Goal: Task Accomplishment & Management: Manage account settings

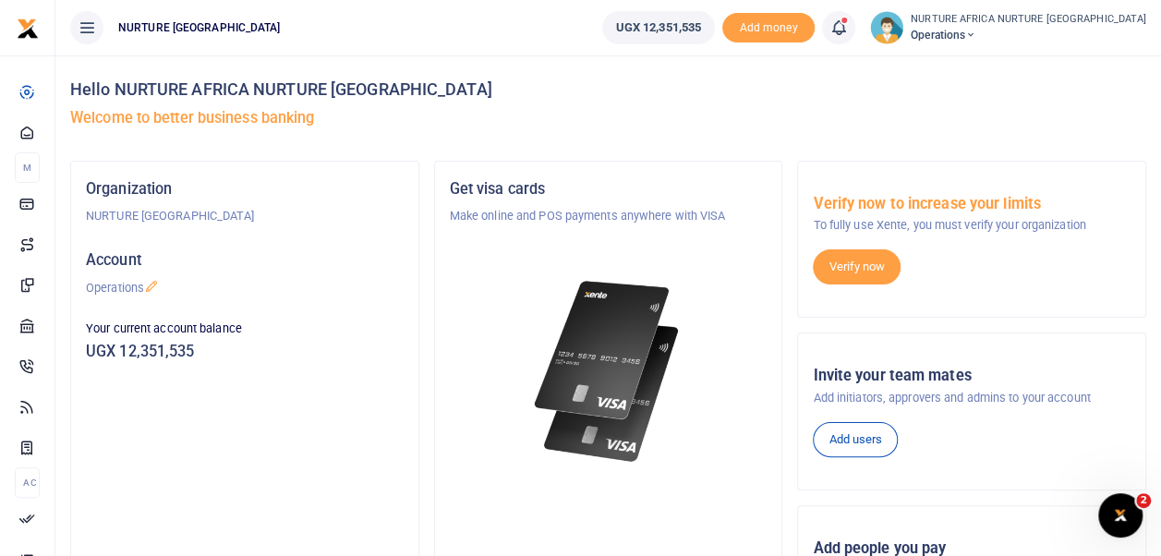
click at [848, 33] on icon at bounding box center [838, 28] width 18 height 20
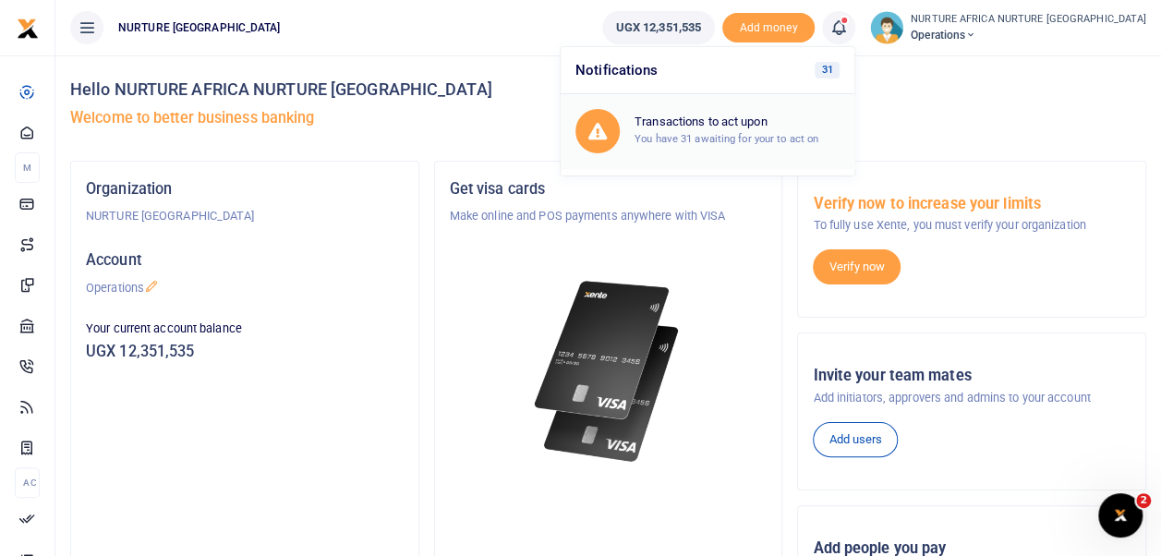
click at [789, 137] on small "You have 31 awaiting for your to act on" at bounding box center [727, 138] width 184 height 13
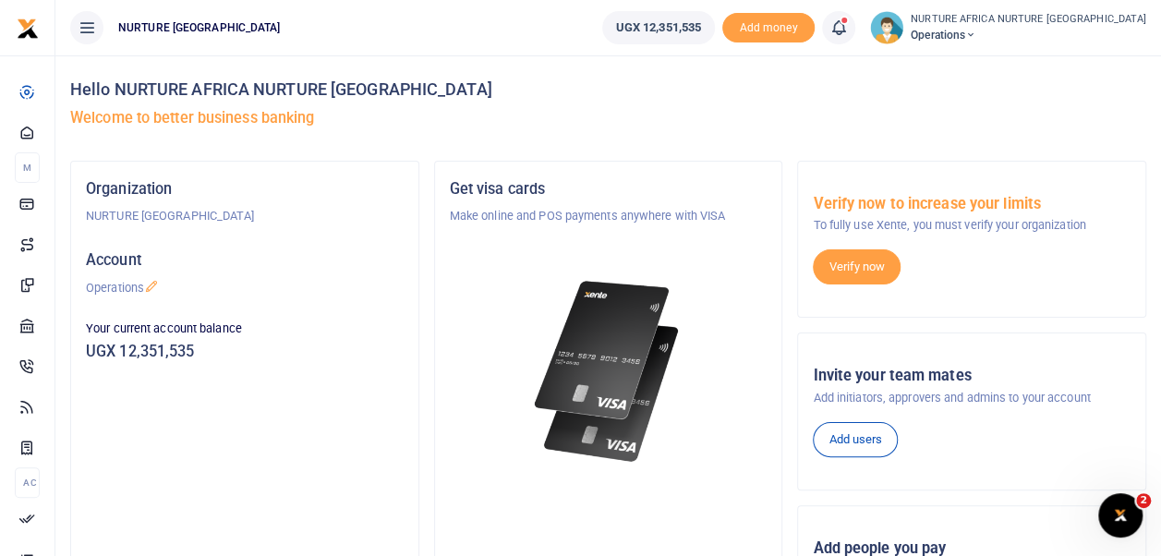
click at [848, 28] on span at bounding box center [848, 28] width 0 height 0
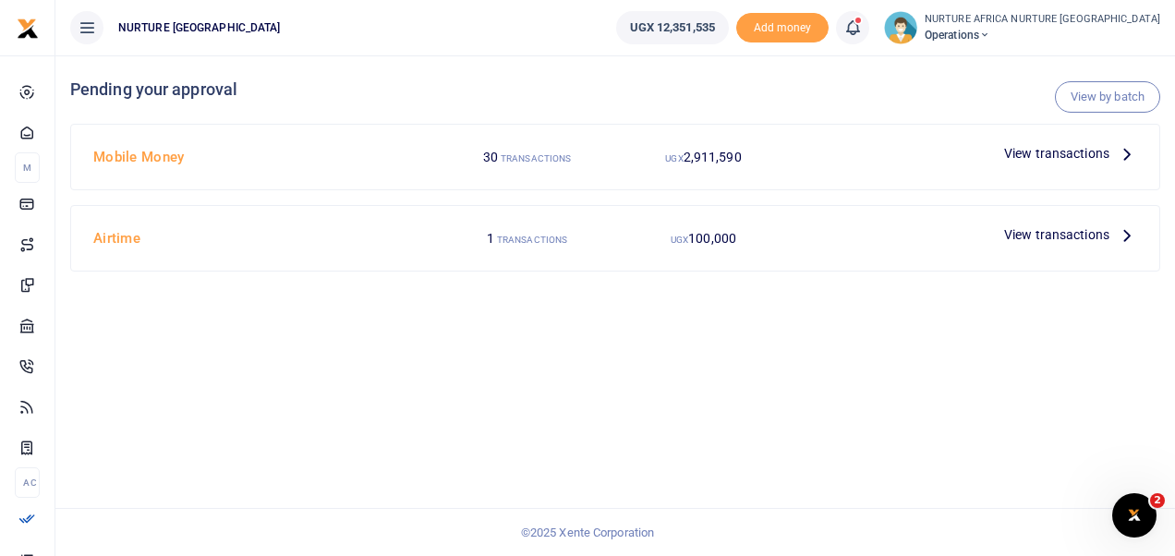
click at [1044, 230] on span "View transactions" at bounding box center [1056, 234] width 105 height 20
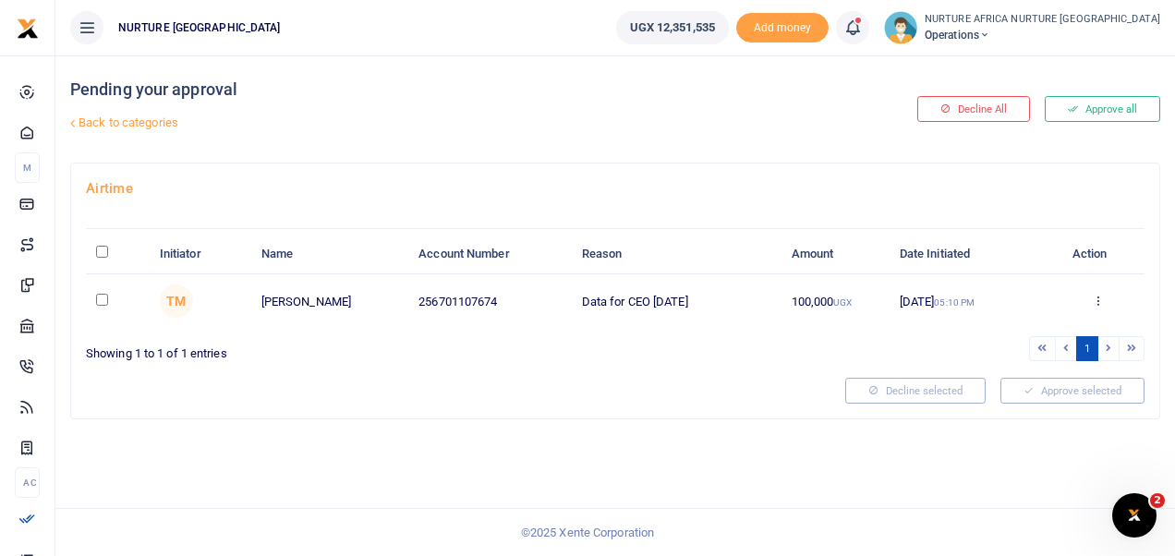
click at [98, 299] on input "checkbox" at bounding box center [102, 300] width 12 height 12
checkbox input "true"
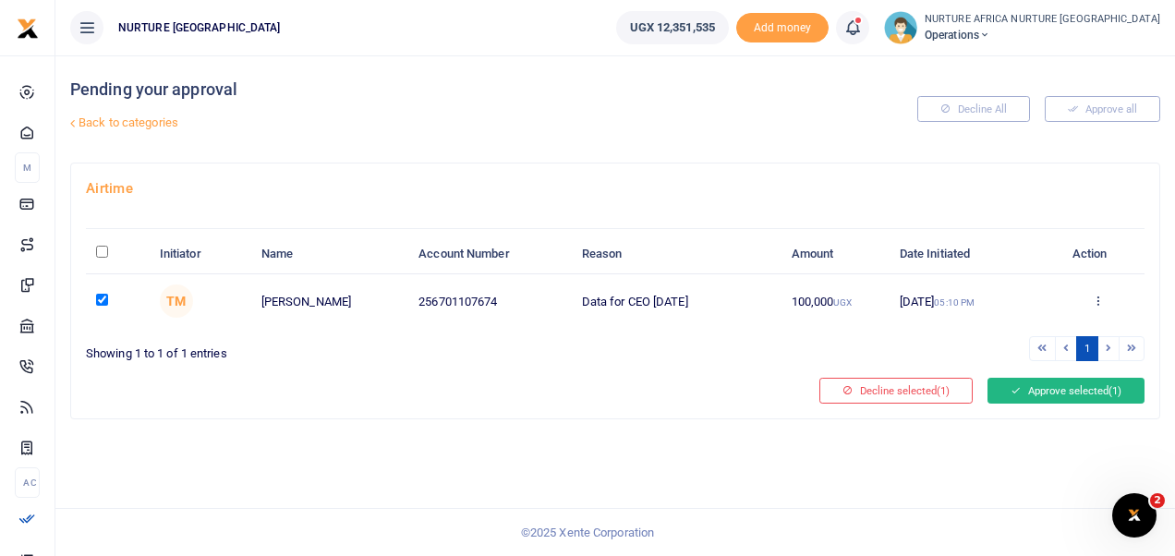
click at [1050, 397] on button "Approve selected (1)" at bounding box center [1065, 391] width 157 height 26
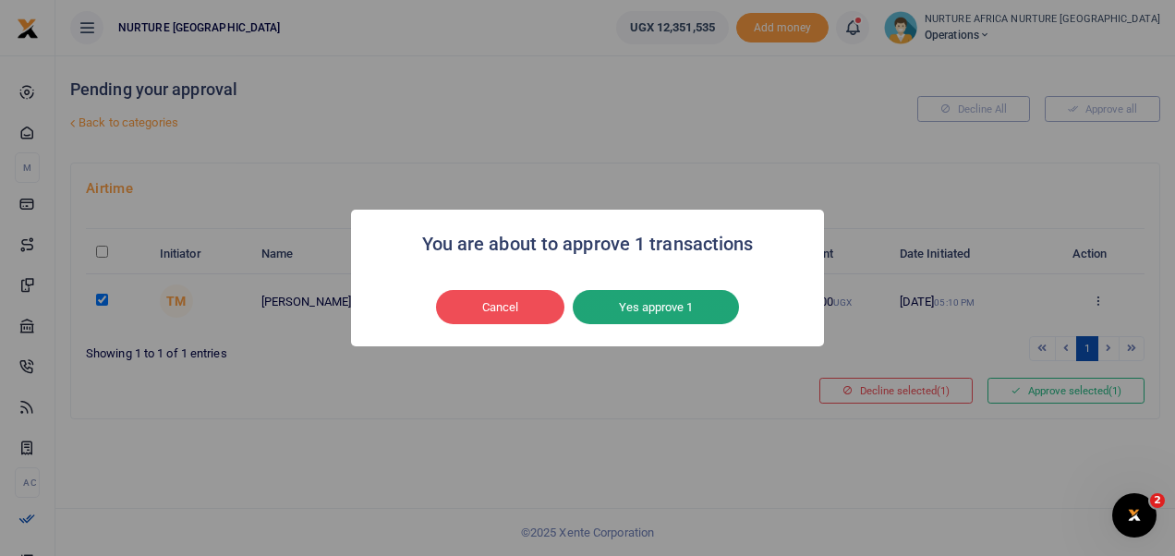
click at [724, 313] on button "Yes approve 1" at bounding box center [656, 307] width 166 height 35
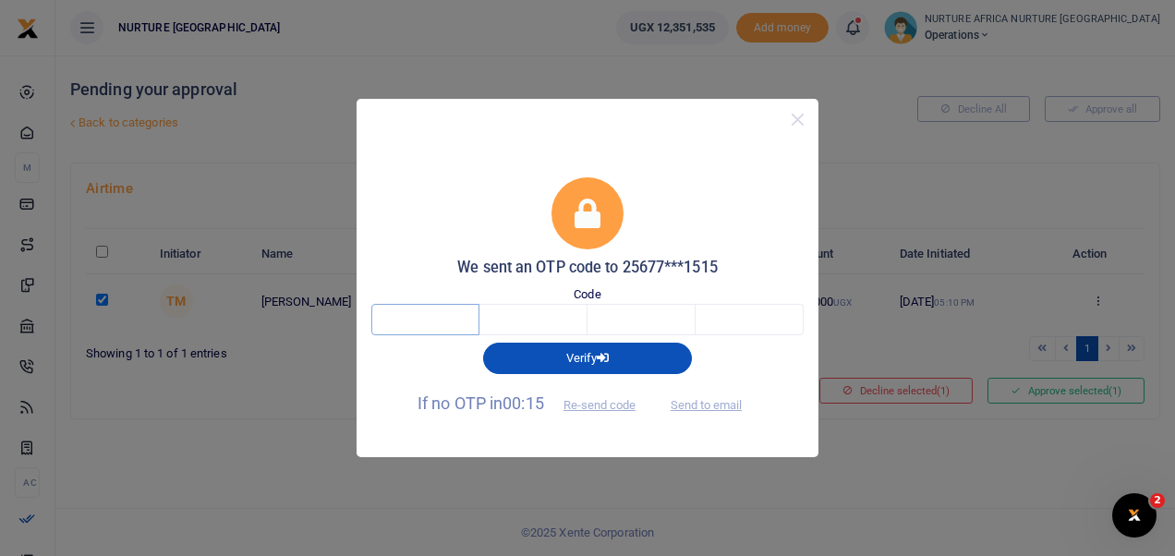
click at [452, 321] on input "text" at bounding box center [425, 319] width 108 height 31
type input "2"
type input "8"
type input "1"
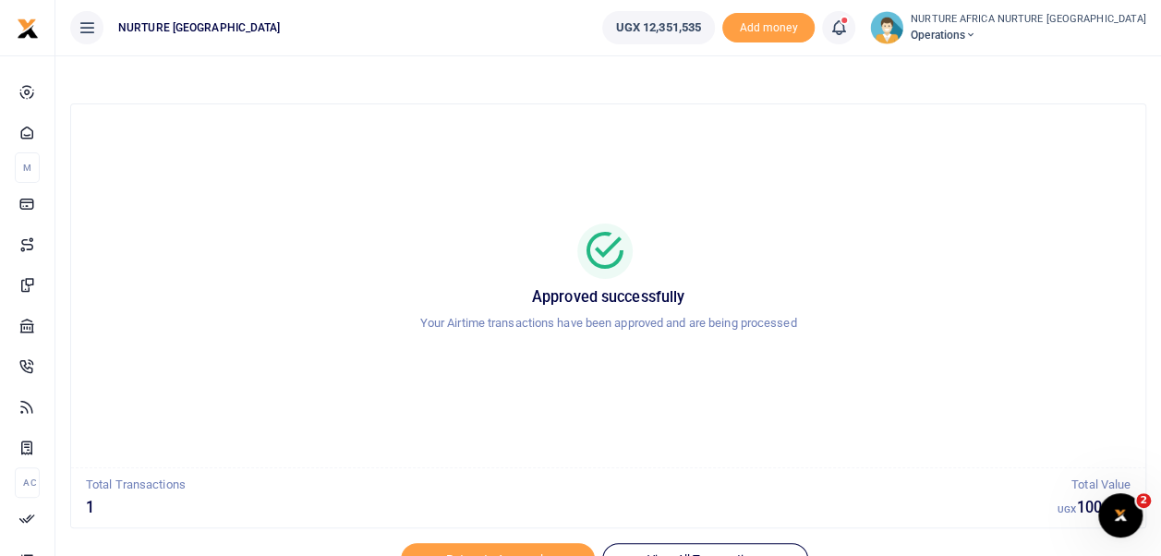
click at [848, 31] on icon at bounding box center [838, 28] width 18 height 20
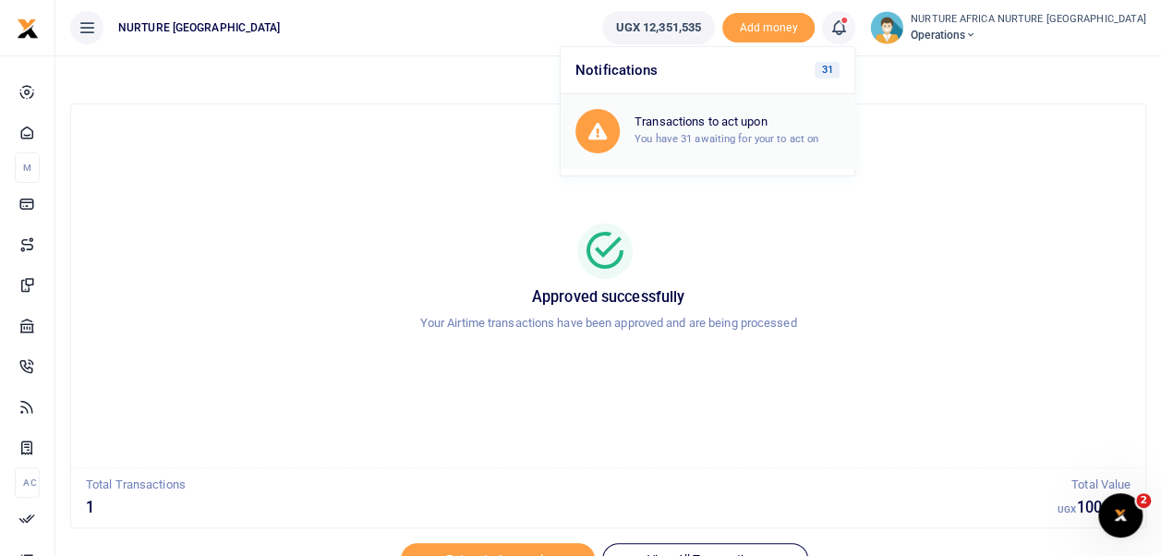
click at [801, 139] on small "You have 31 awaiting for your to act on" at bounding box center [727, 138] width 184 height 13
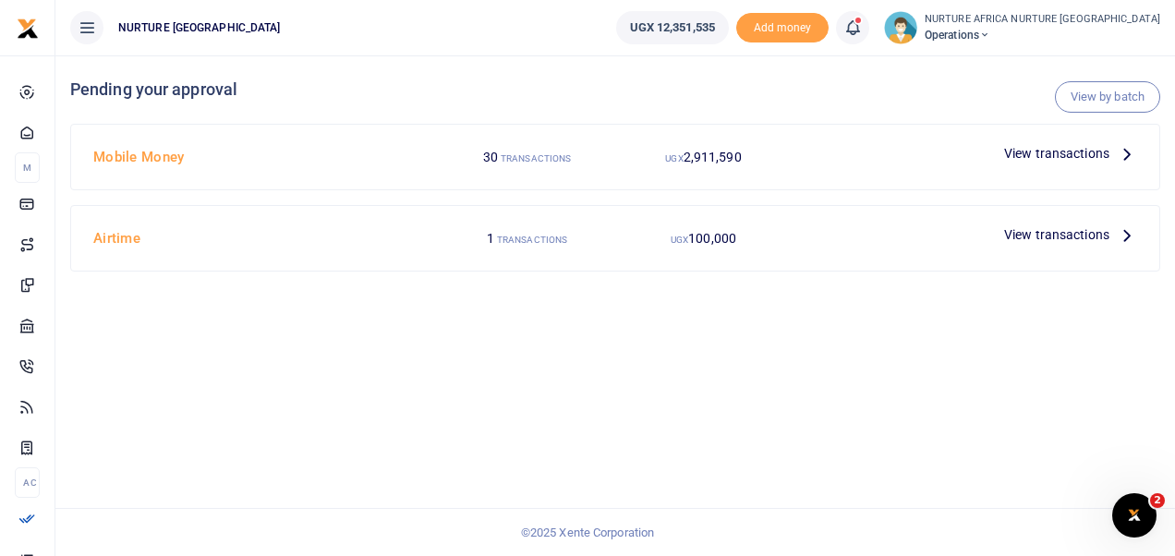
click at [1050, 149] on span "View transactions" at bounding box center [1056, 153] width 105 height 20
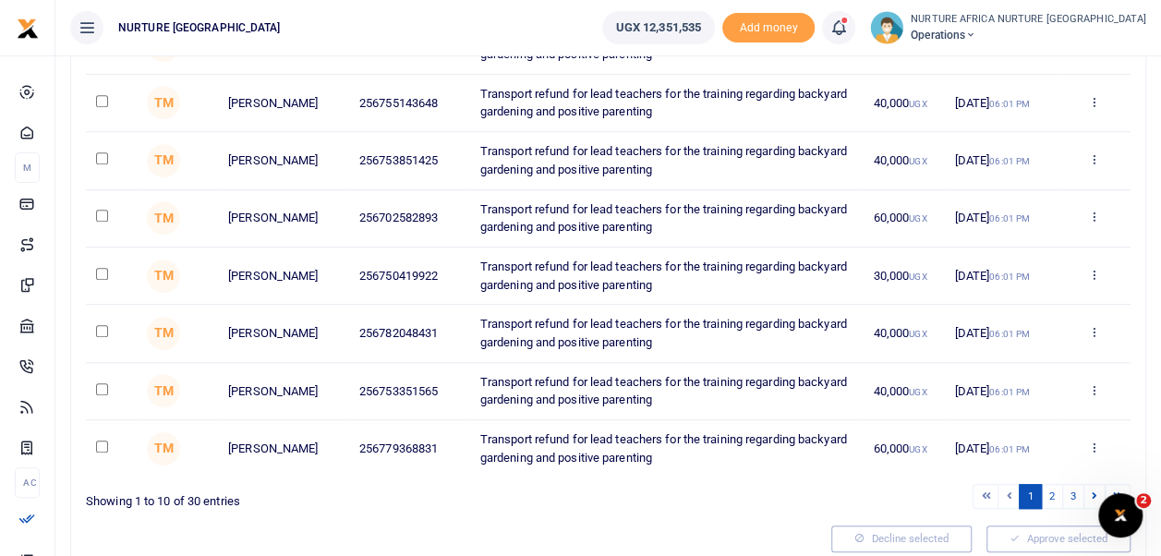
scroll to position [459, 0]
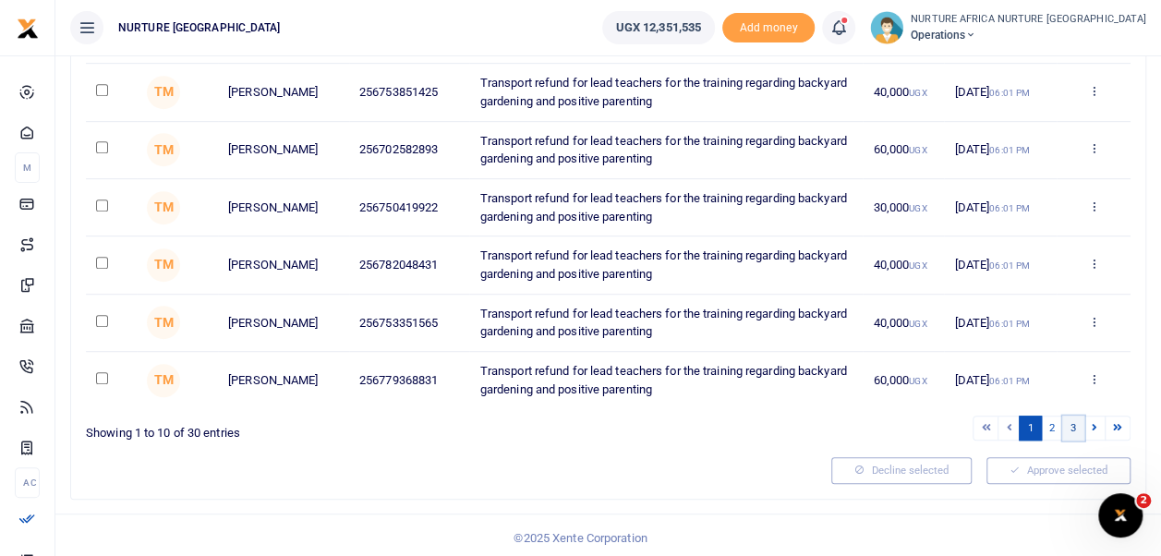
click at [1074, 424] on link "3" at bounding box center [1073, 428] width 22 height 25
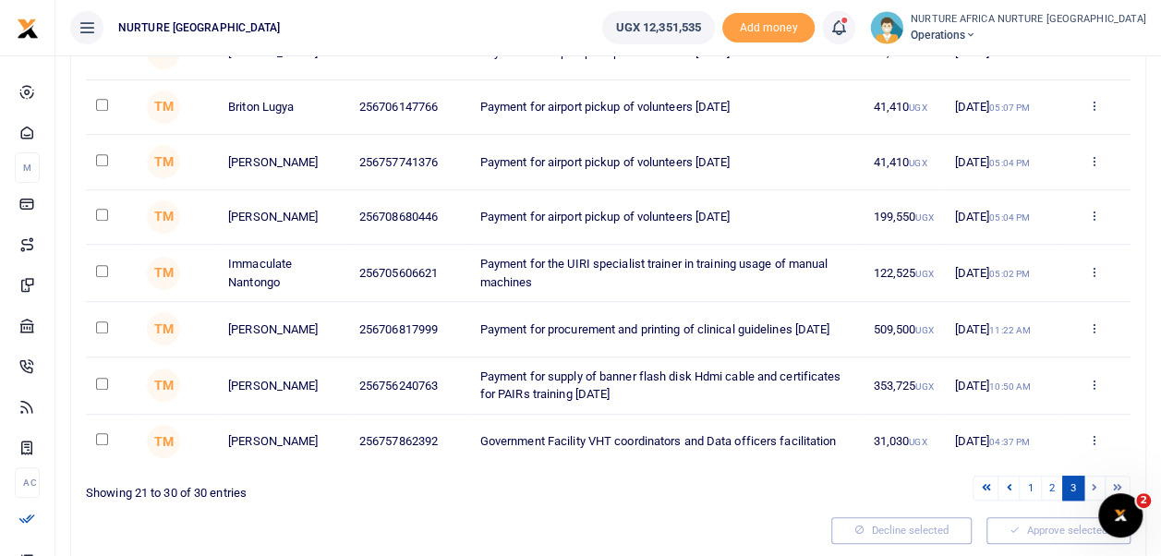
scroll to position [370, 0]
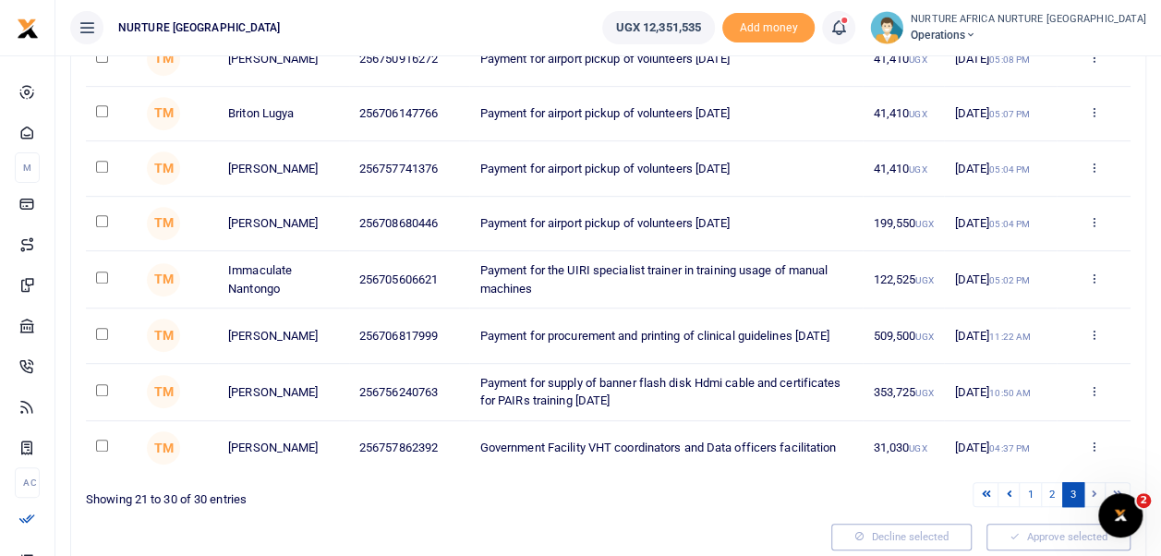
click at [103, 340] on input "checkbox" at bounding box center [102, 334] width 12 height 12
checkbox input "true"
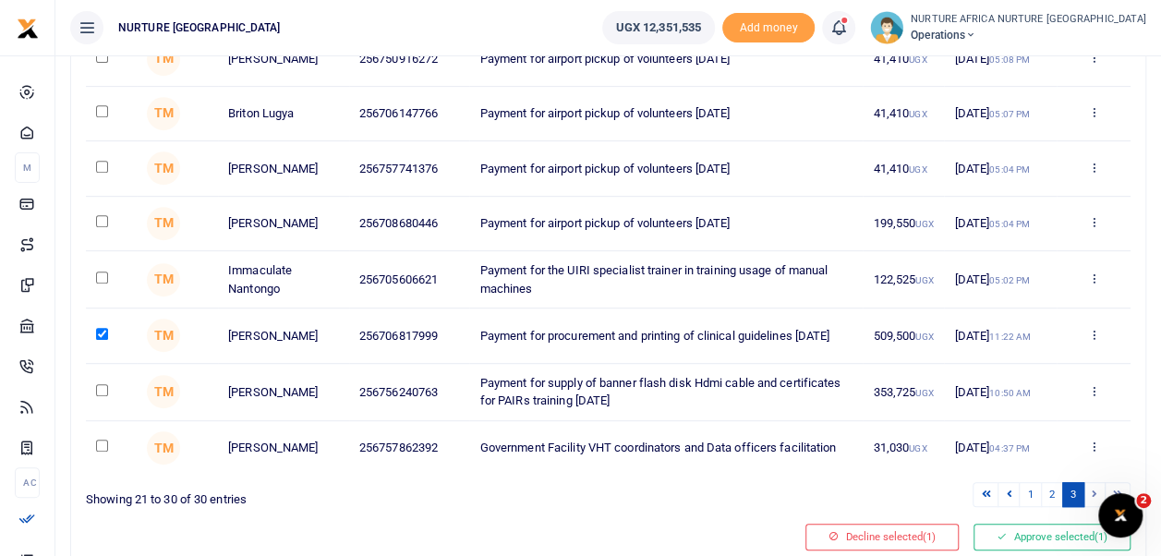
click at [103, 227] on input "checkbox" at bounding box center [102, 221] width 12 height 12
checkbox input "true"
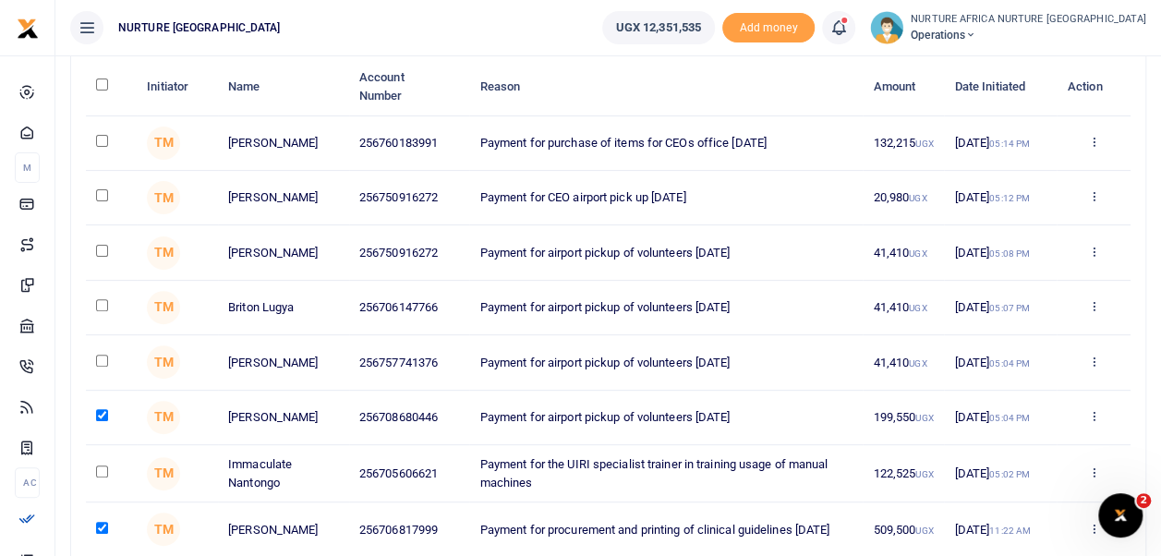
scroll to position [180, 0]
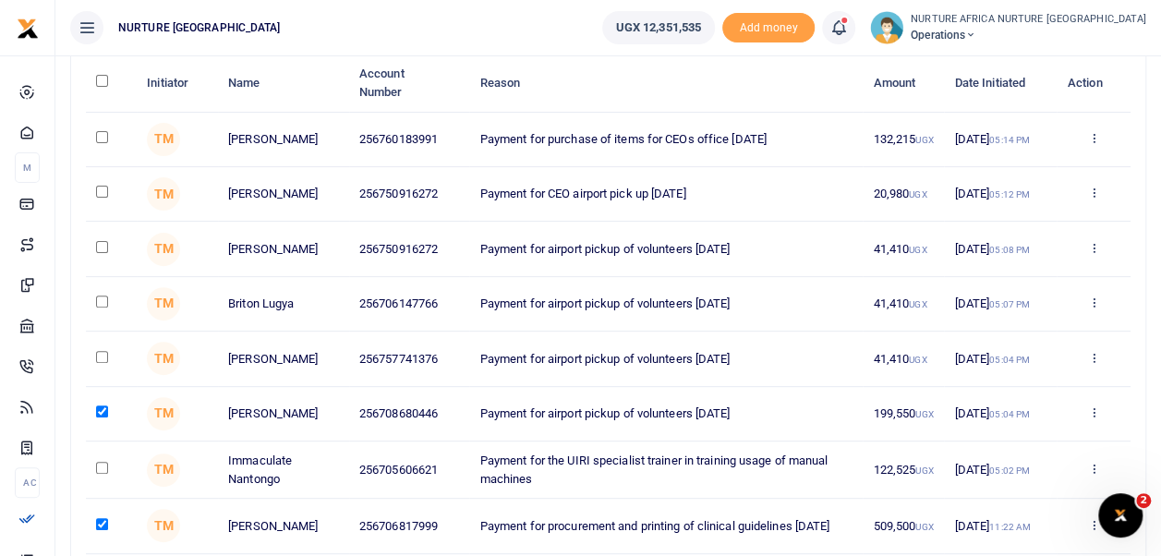
click at [99, 135] on input "checkbox" at bounding box center [102, 137] width 12 height 12
checkbox input "true"
click at [102, 194] on input "checkbox" at bounding box center [102, 192] width 12 height 12
checkbox input "true"
click at [102, 246] on input "checkbox" at bounding box center [102, 247] width 12 height 12
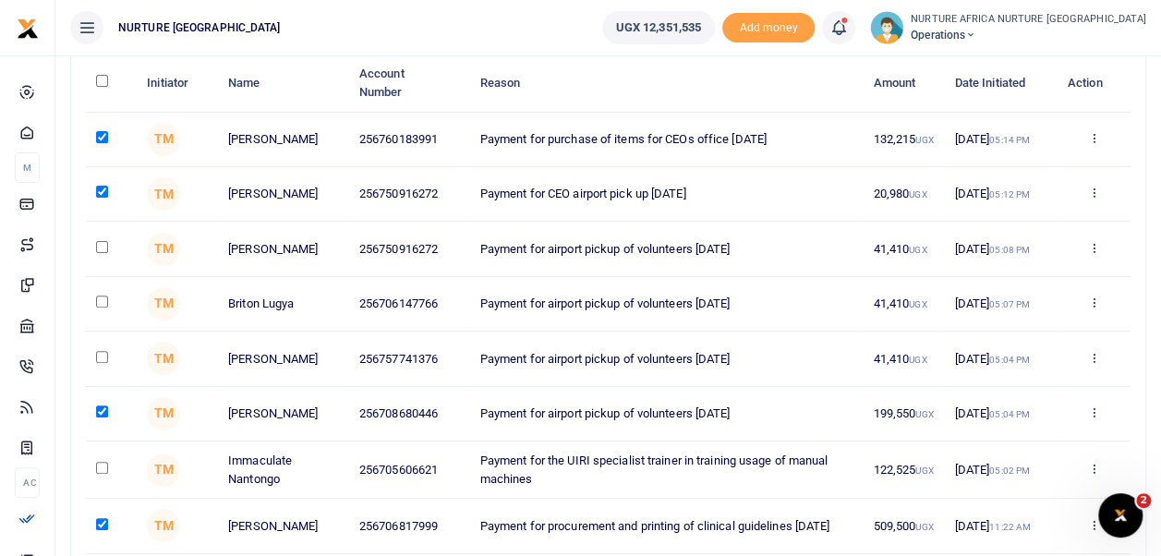
checkbox input "true"
click at [102, 308] on input "checkbox" at bounding box center [102, 302] width 12 height 12
checkbox input "true"
click at [99, 363] on input "checkbox" at bounding box center [102, 357] width 12 height 12
checkbox input "true"
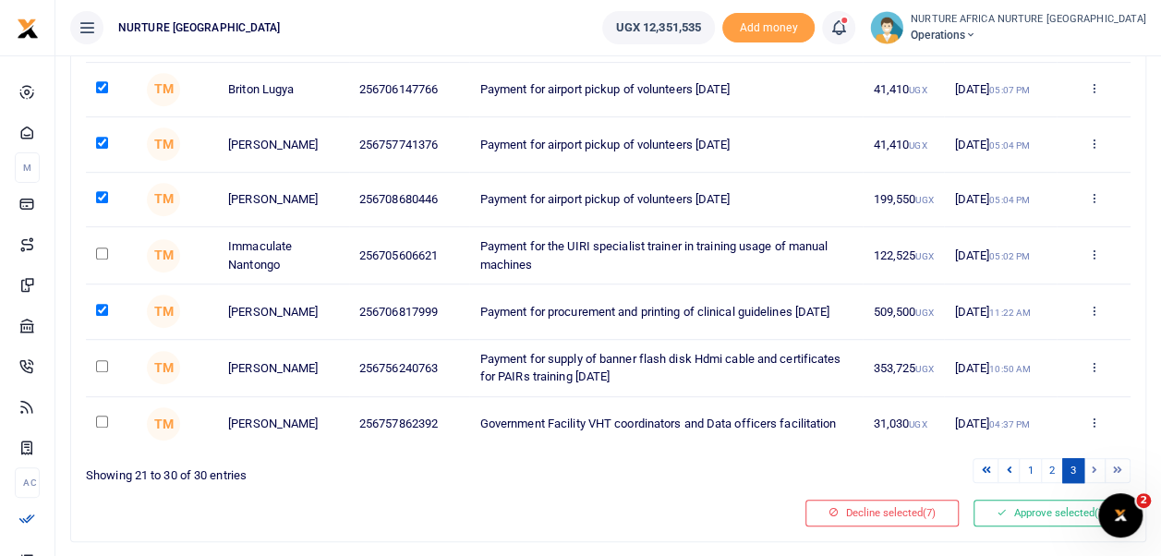
scroll to position [397, 0]
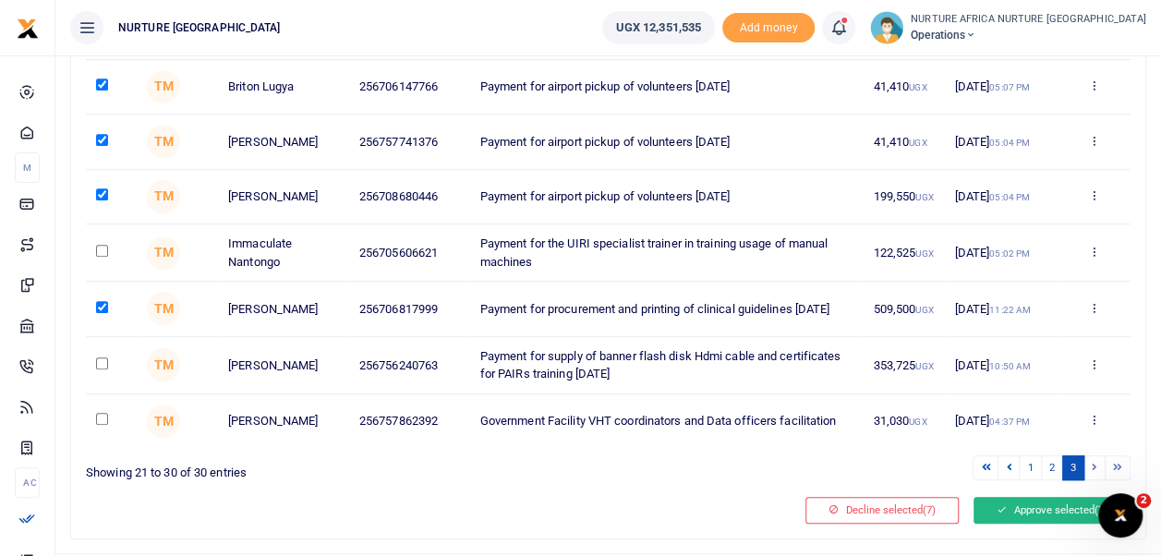
click at [1011, 523] on button "Approve selected (7)" at bounding box center [1052, 510] width 157 height 26
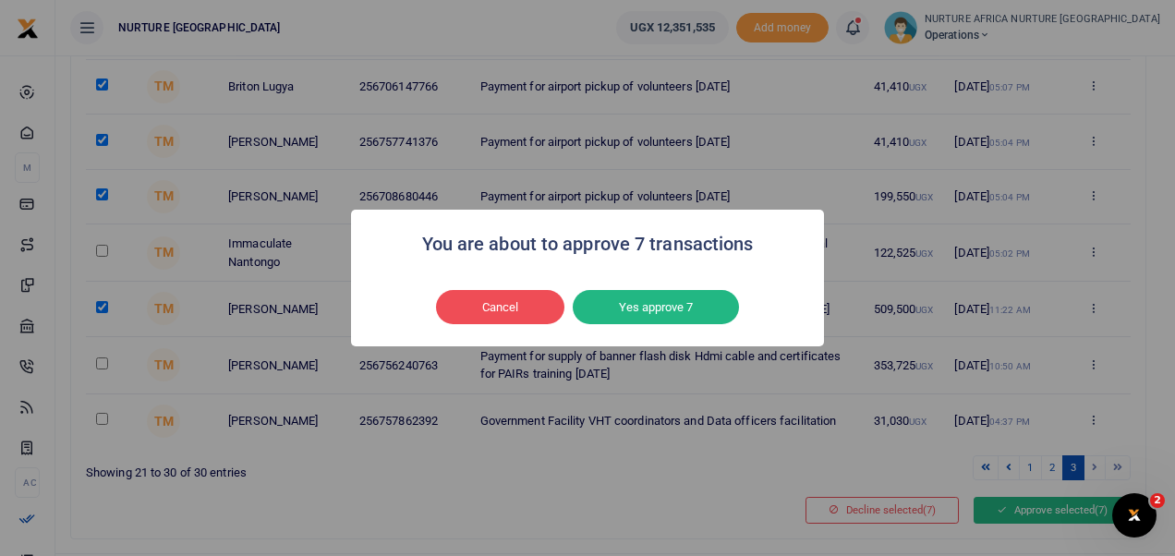
click at [648, 306] on button "Yes approve 7" at bounding box center [656, 307] width 166 height 35
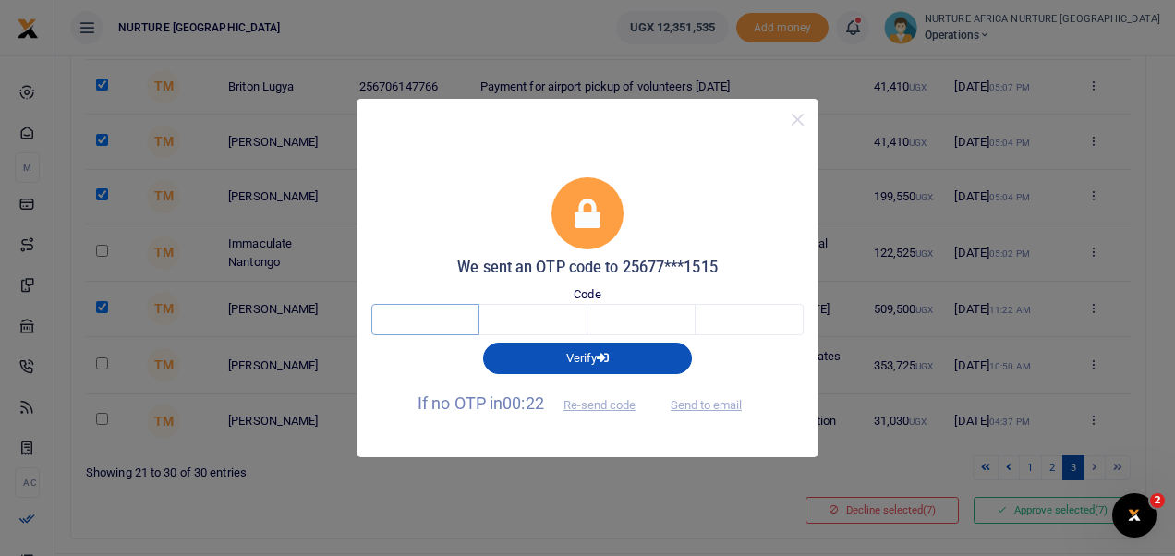
click at [438, 328] on input "text" at bounding box center [425, 319] width 108 height 31
type input "9"
type input "1"
type input "6"
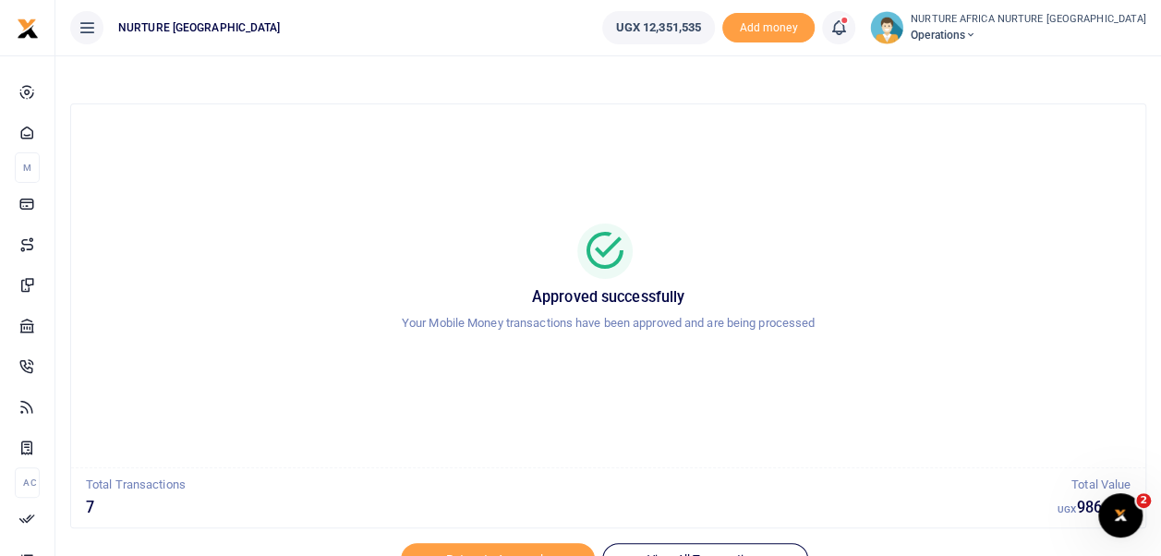
click at [848, 28] on span at bounding box center [848, 28] width 0 height 0
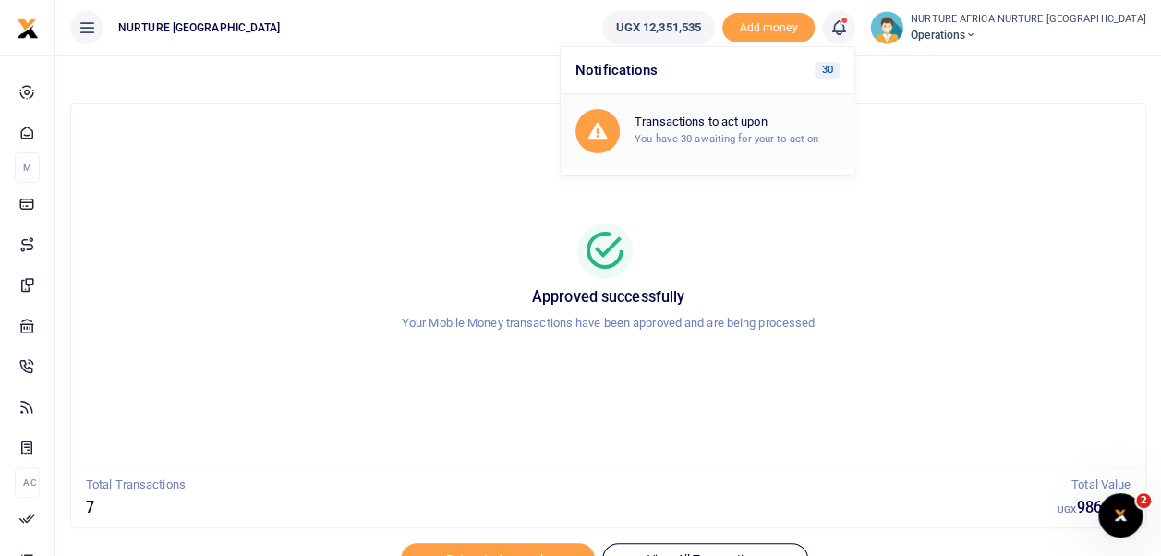
click at [808, 139] on small "You have 30 awaiting for your to act on" at bounding box center [727, 138] width 184 height 13
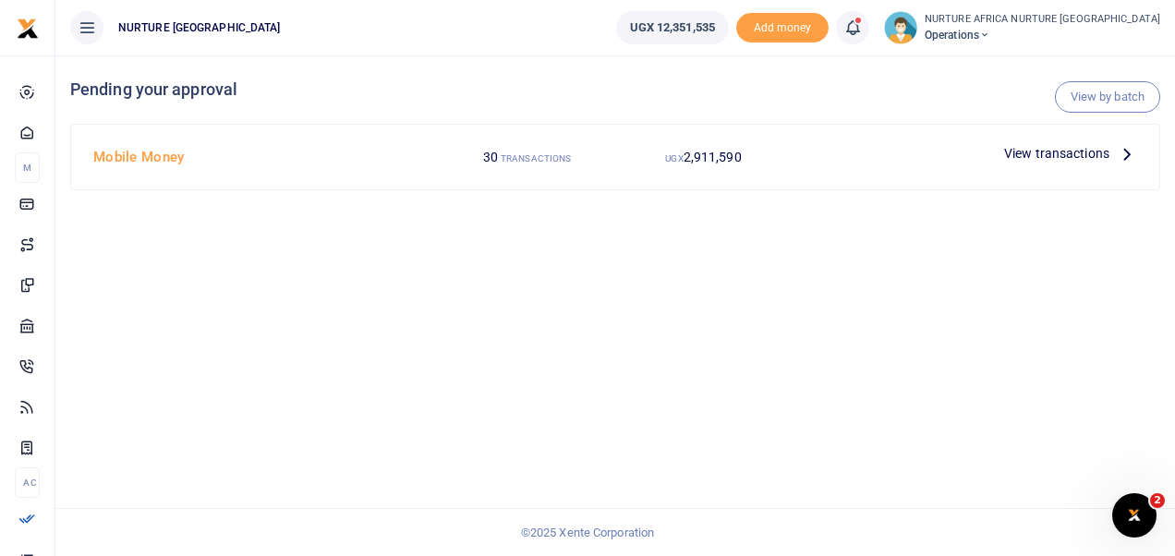
click at [1031, 148] on span "View transactions" at bounding box center [1056, 153] width 105 height 20
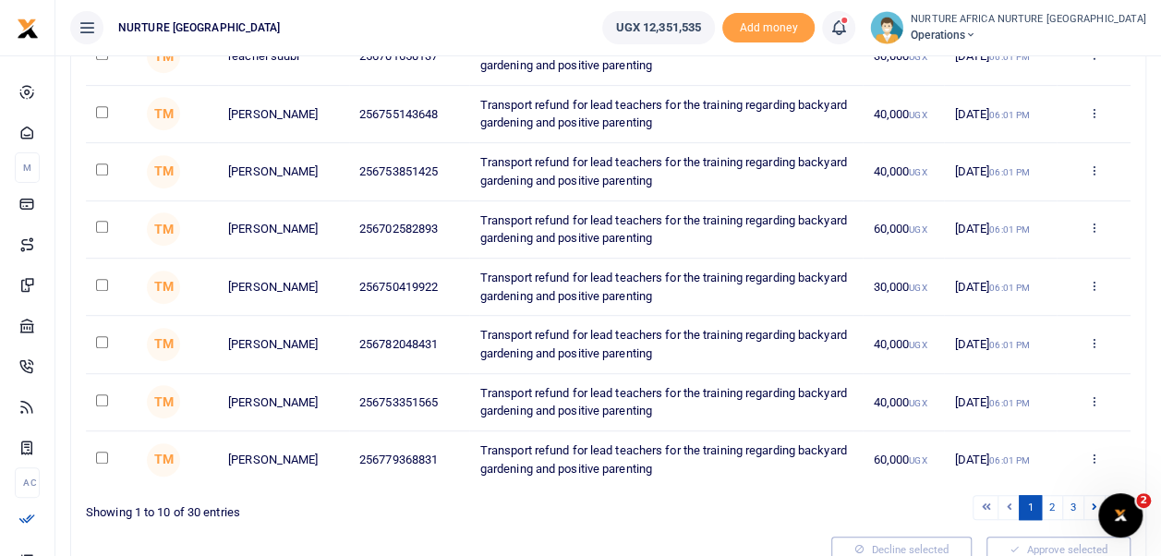
scroll to position [459, 0]
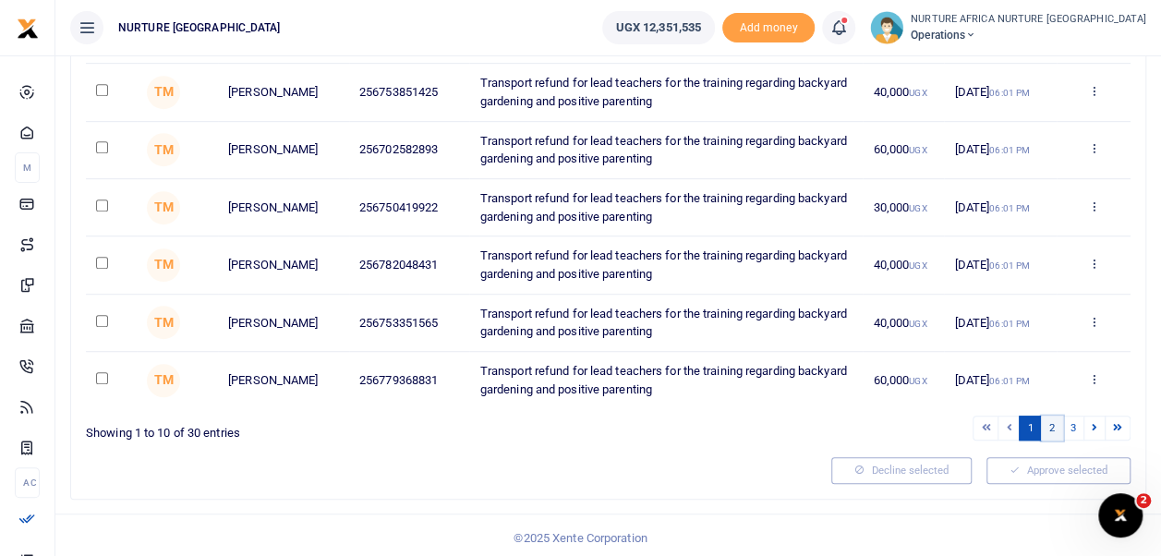
click at [1053, 423] on link "2" at bounding box center [1052, 428] width 22 height 25
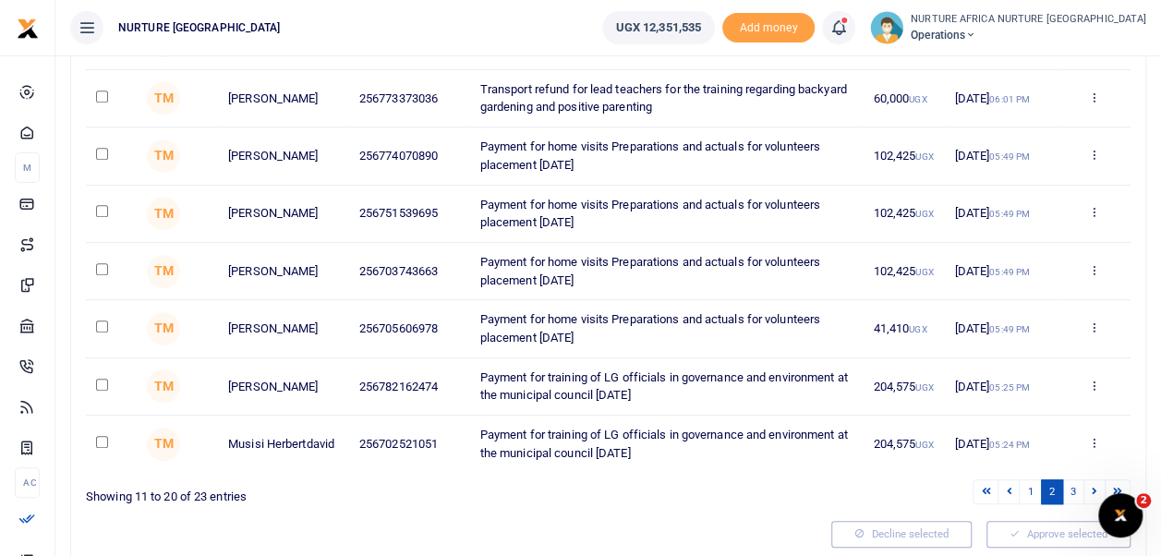
scroll to position [404, 0]
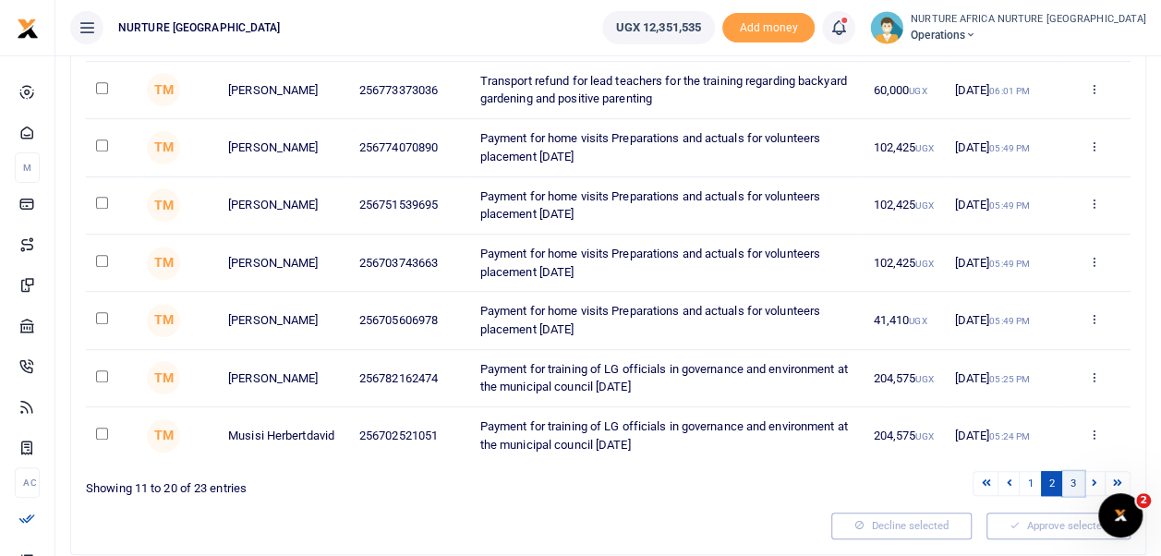
click at [1073, 479] on link "3" at bounding box center [1073, 483] width 22 height 25
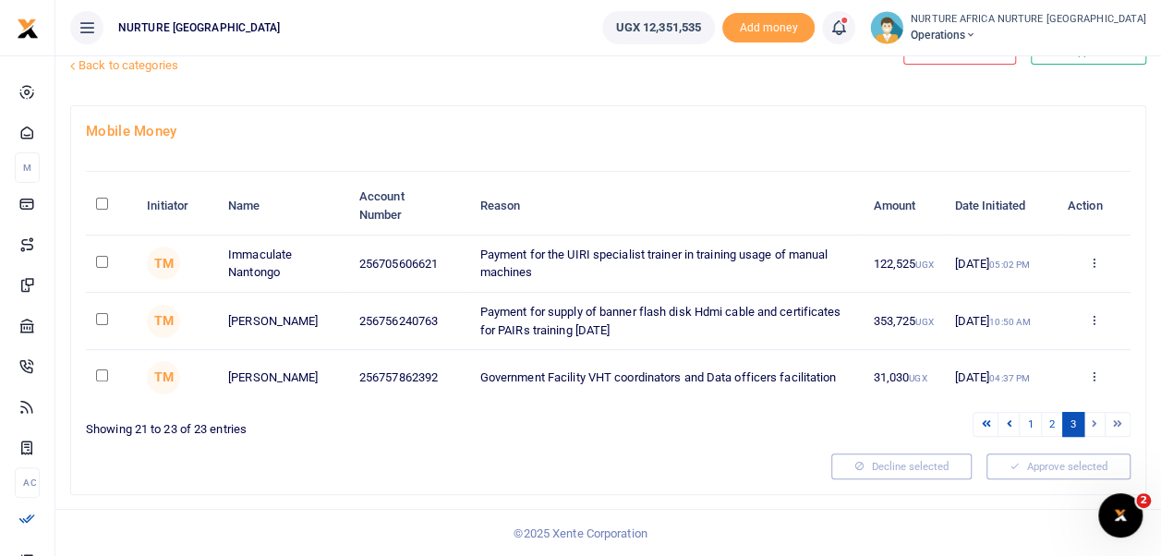
click at [102, 316] on input "checkbox" at bounding box center [102, 319] width 12 height 12
checkbox input "true"
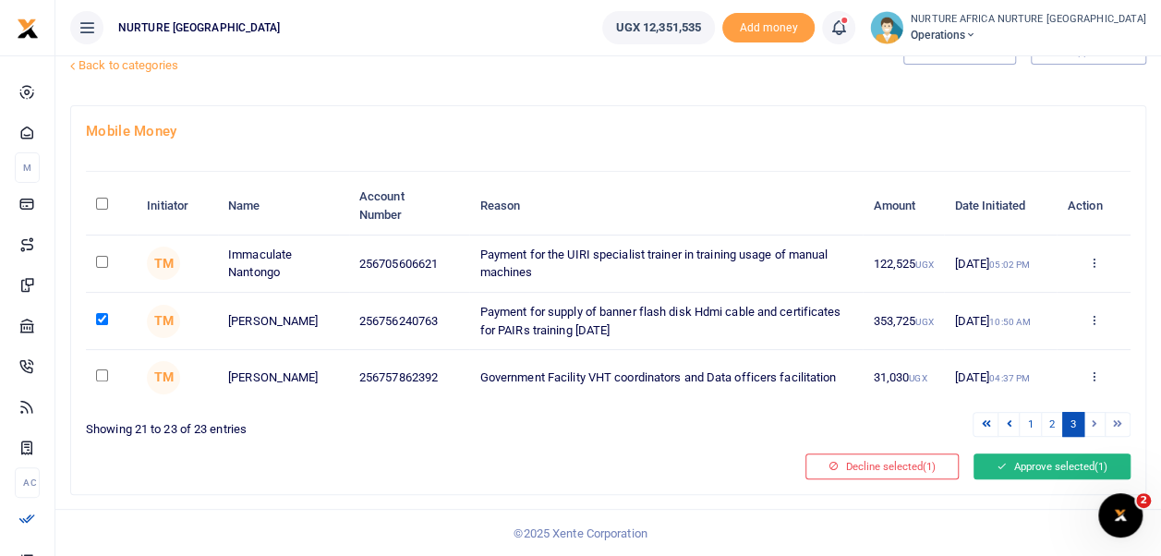
click at [1056, 471] on button "Approve selected (1)" at bounding box center [1052, 467] width 157 height 26
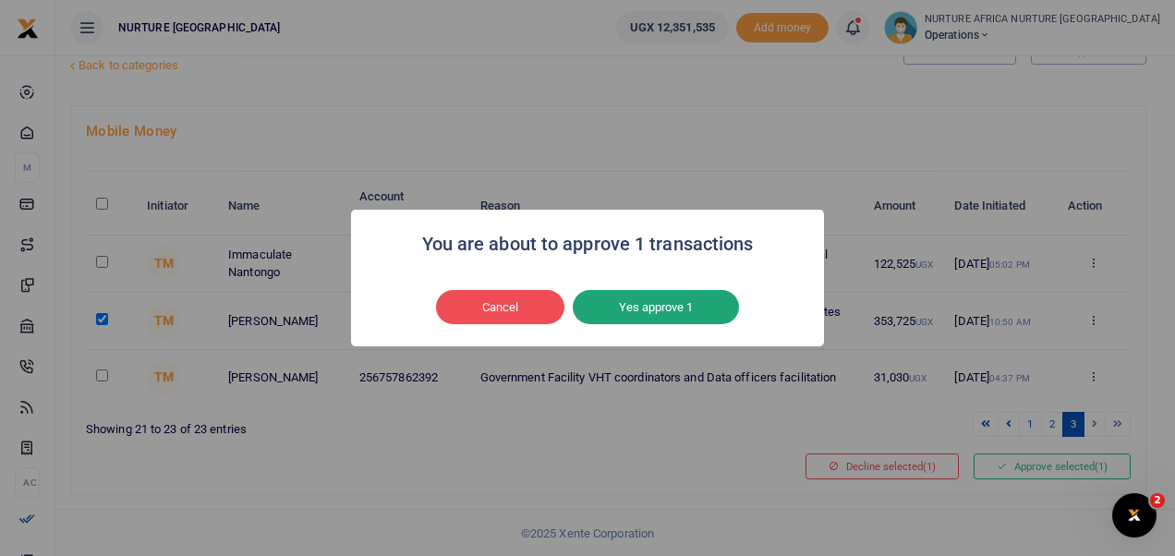
click at [705, 308] on button "Yes approve 1" at bounding box center [656, 307] width 166 height 35
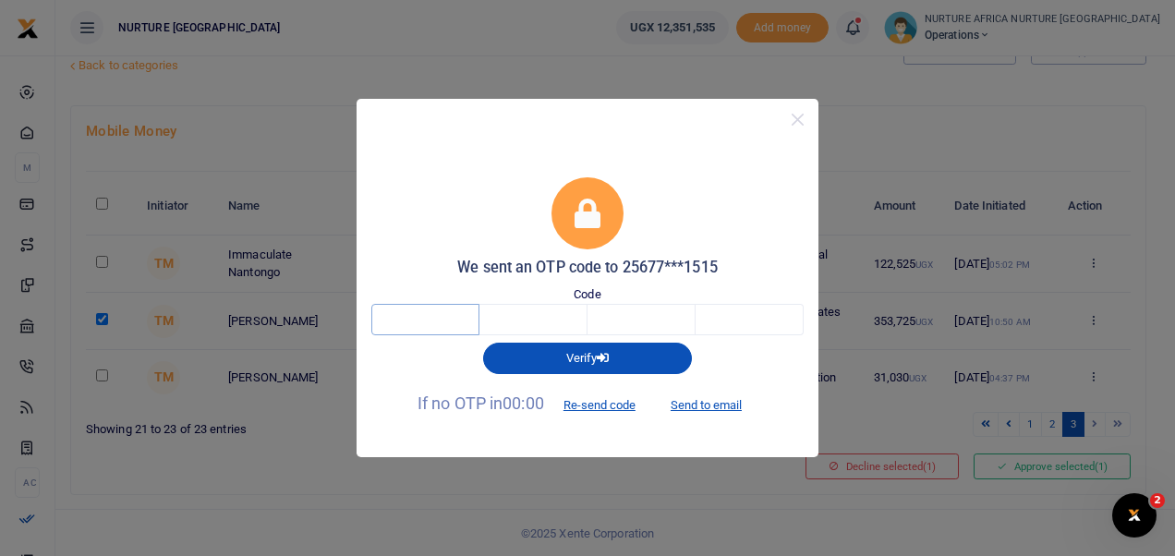
click at [432, 315] on input "text" at bounding box center [425, 319] width 108 height 31
type input "2"
type input "1"
type input "9"
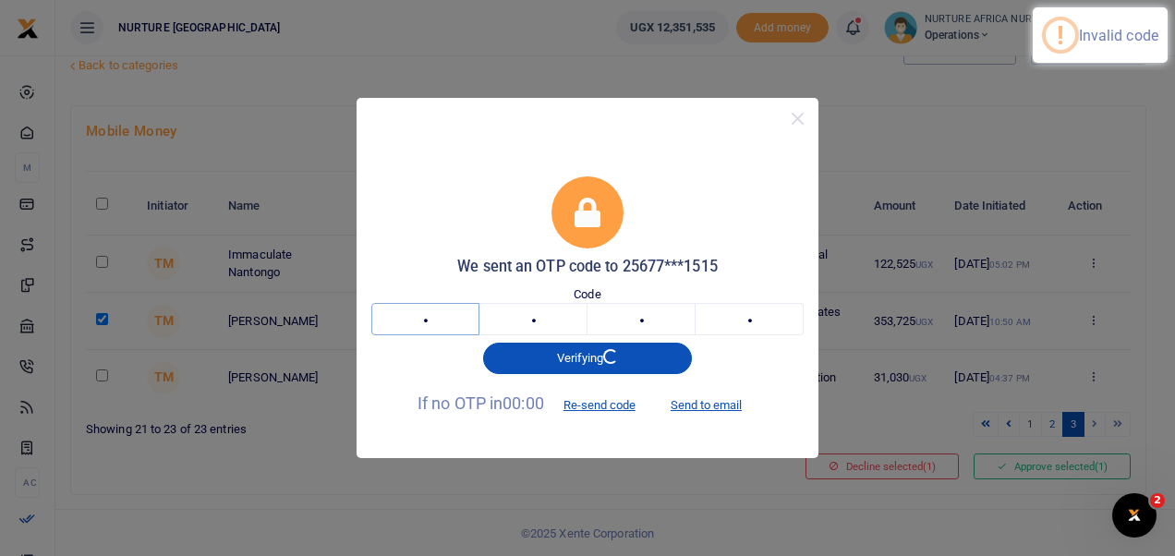
click at [439, 322] on input "2" at bounding box center [425, 318] width 108 height 31
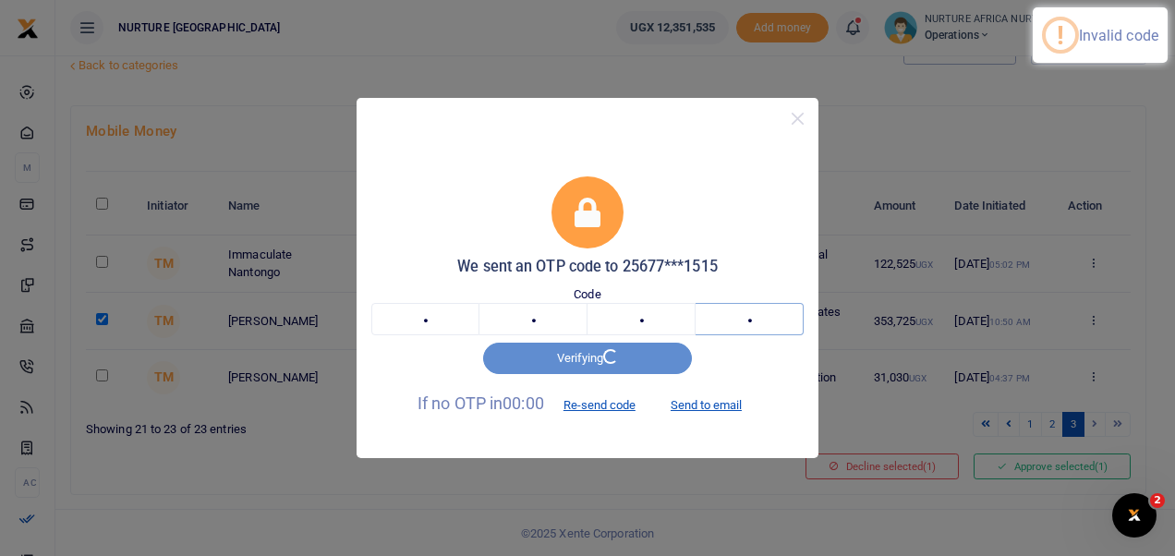
type input "7"
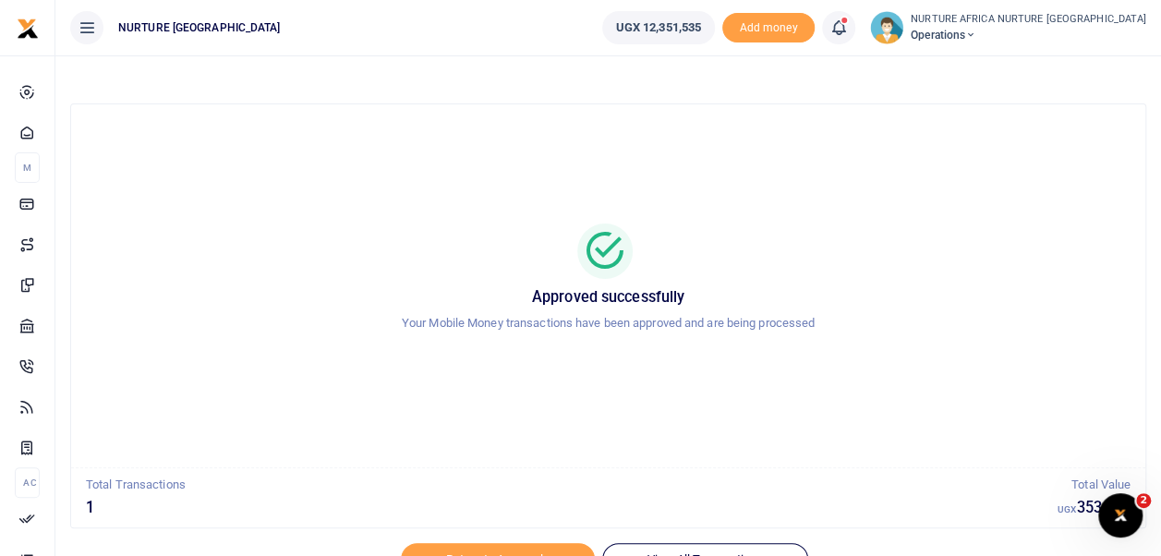
click at [848, 28] on icon at bounding box center [838, 28] width 18 height 20
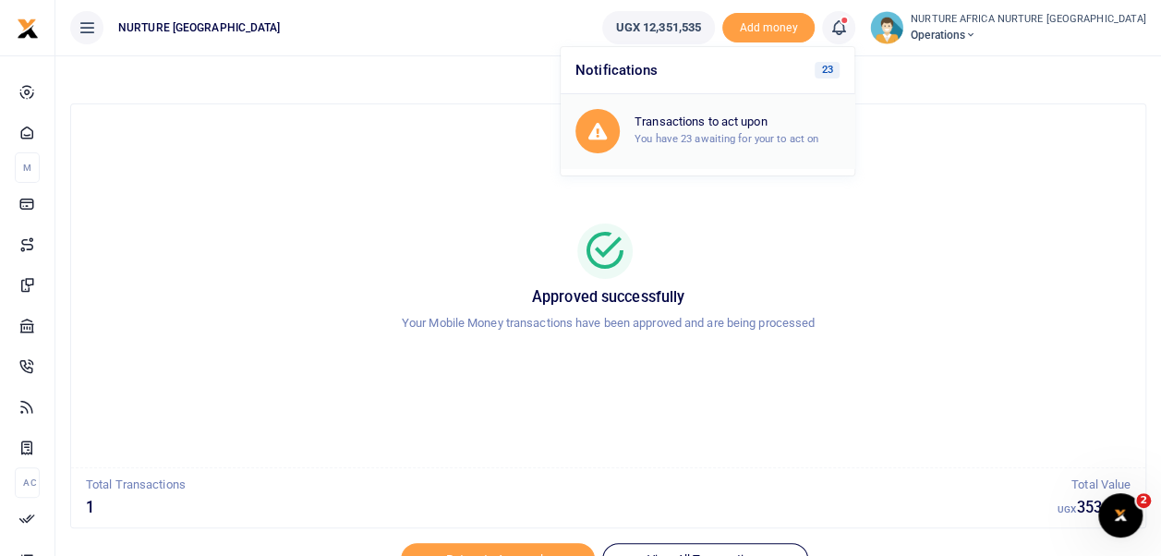
click at [764, 129] on div "Transactions to act upon You have 23 awaiting for your to act on" at bounding box center [737, 131] width 205 height 32
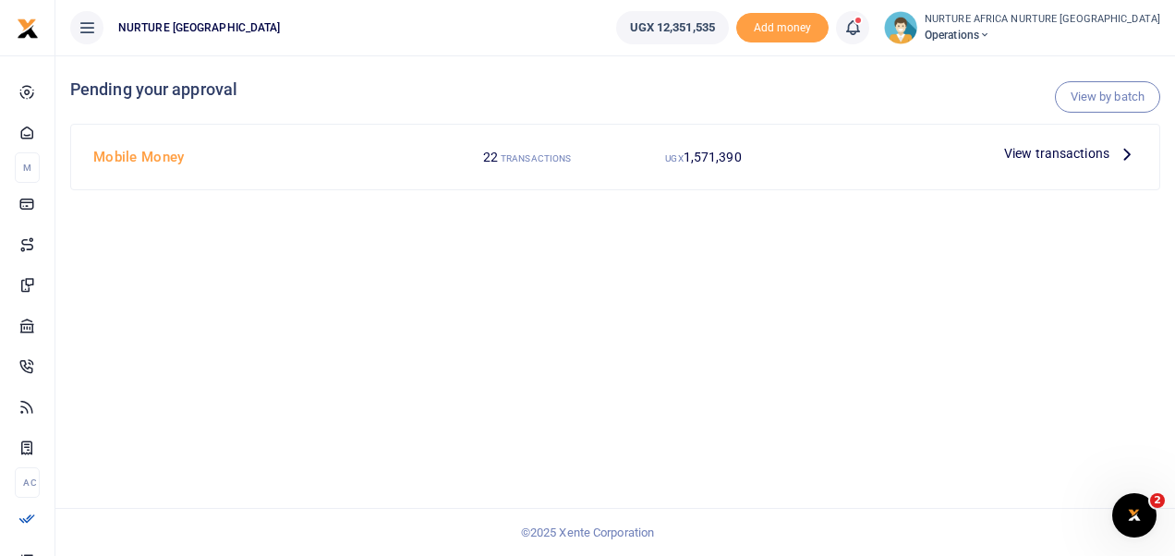
click at [1031, 153] on span "View transactions" at bounding box center [1056, 153] width 105 height 20
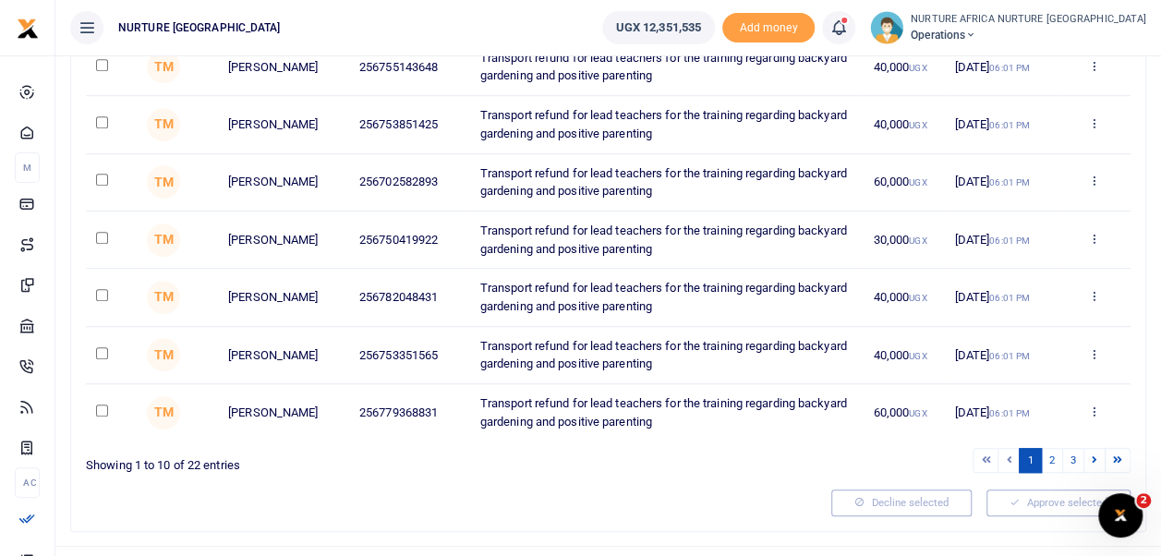
scroll to position [459, 0]
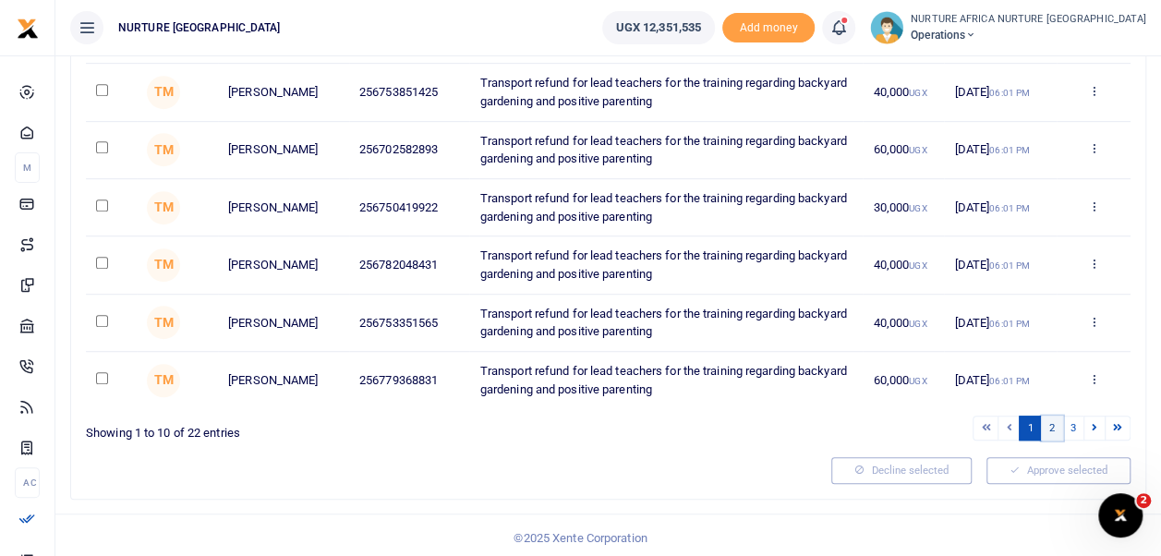
click at [1054, 421] on link "2" at bounding box center [1052, 428] width 22 height 25
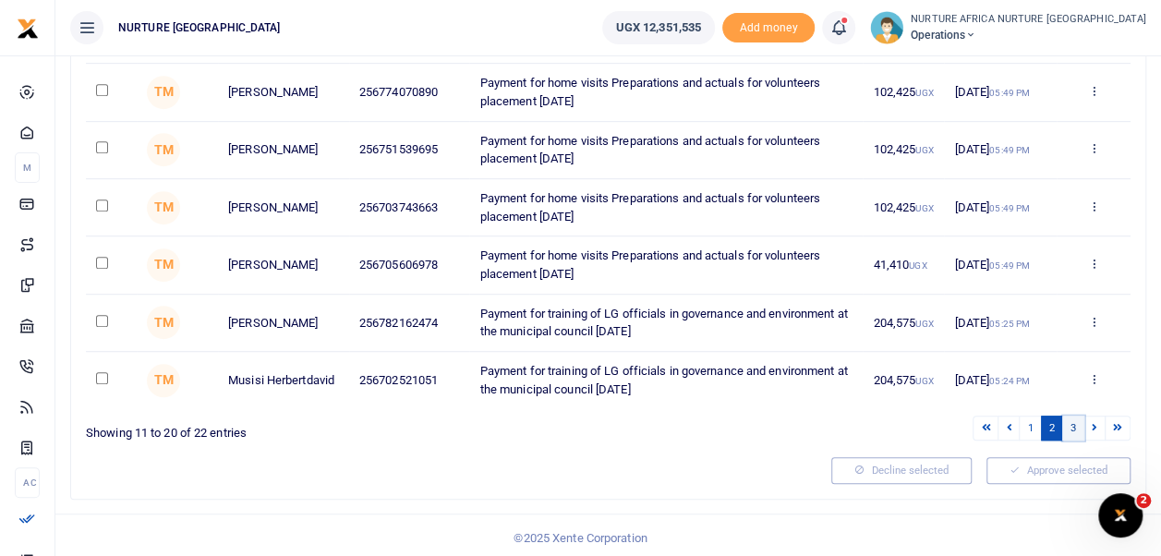
click at [1074, 423] on link "3" at bounding box center [1073, 428] width 22 height 25
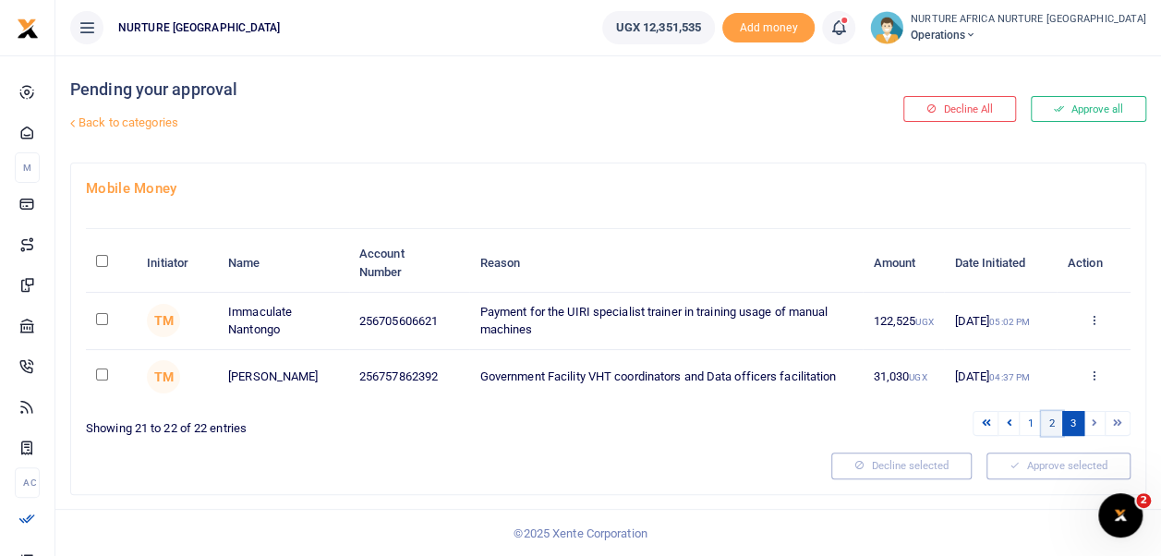
click at [1053, 423] on link "2" at bounding box center [1052, 423] width 22 height 25
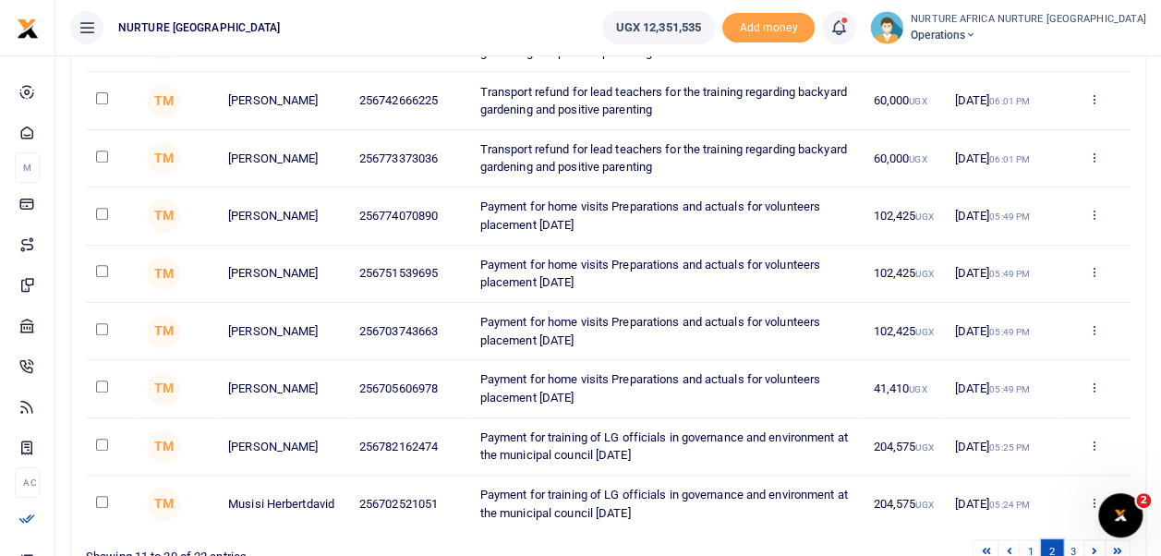
scroll to position [351, 0]
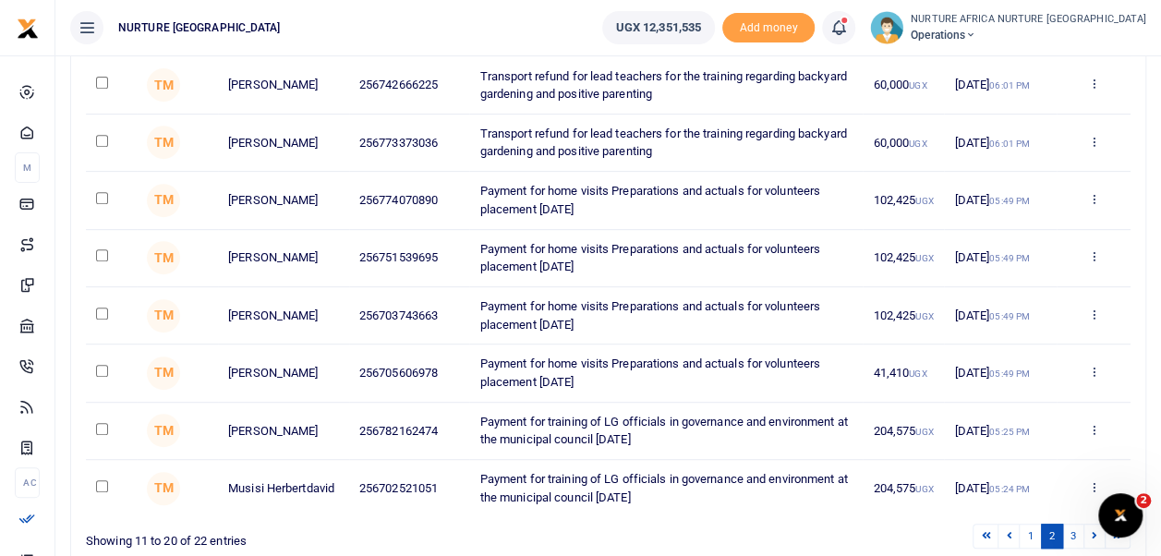
click at [102, 196] on input "checkbox" at bounding box center [102, 198] width 12 height 12
checkbox input "true"
click at [103, 259] on input "checkbox" at bounding box center [102, 255] width 12 height 12
checkbox input "true"
click at [102, 310] on input "checkbox" at bounding box center [102, 314] width 12 height 12
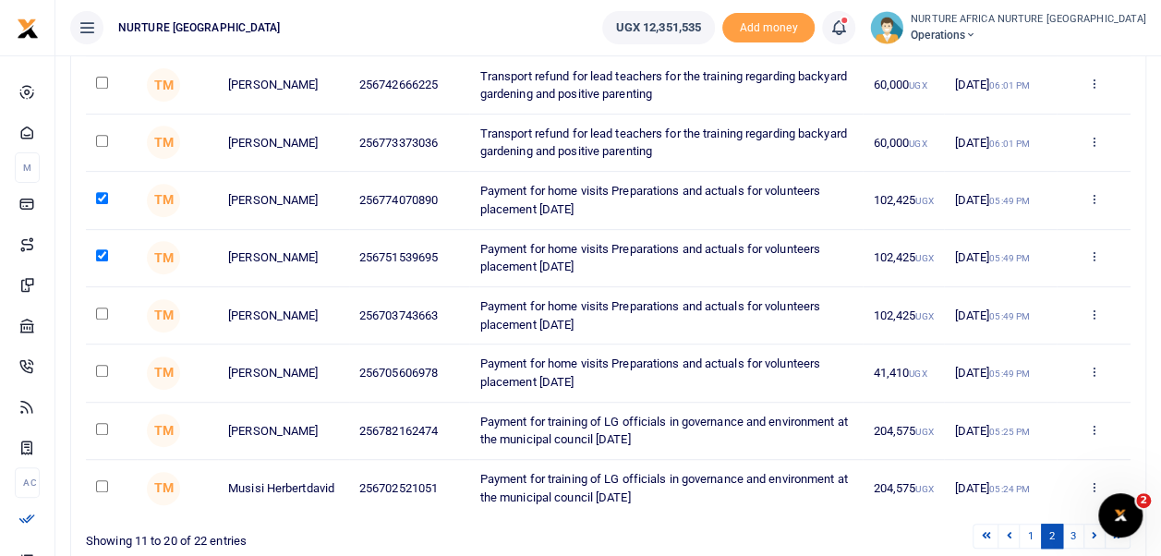
checkbox input "true"
click at [102, 368] on input "checkbox" at bounding box center [102, 371] width 12 height 12
checkbox input "true"
click at [105, 425] on input "checkbox" at bounding box center [102, 429] width 12 height 12
click at [102, 425] on input "checkbox" at bounding box center [102, 429] width 12 height 12
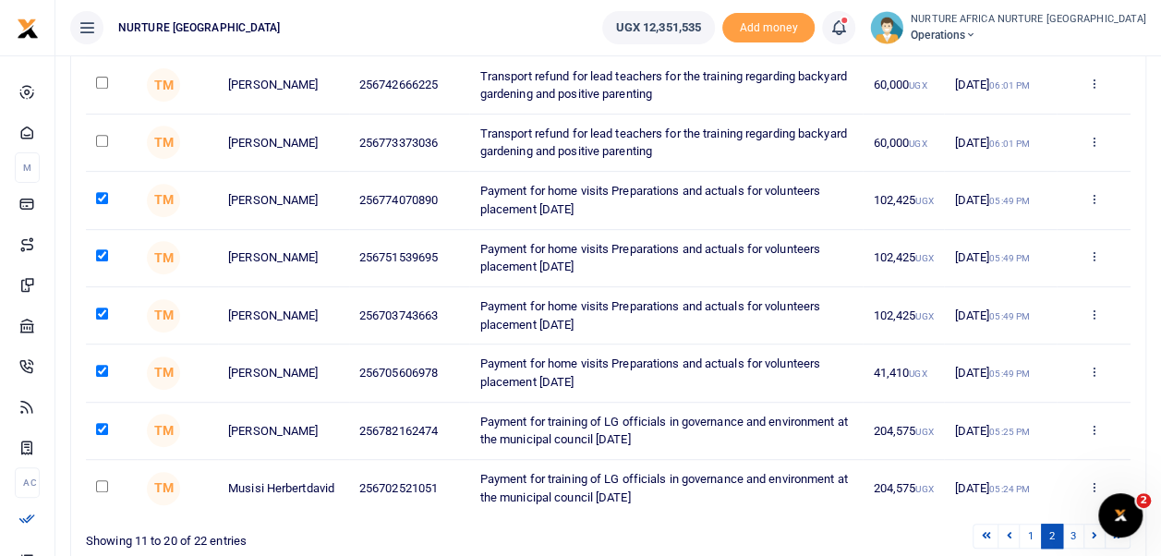
checkbox input "false"
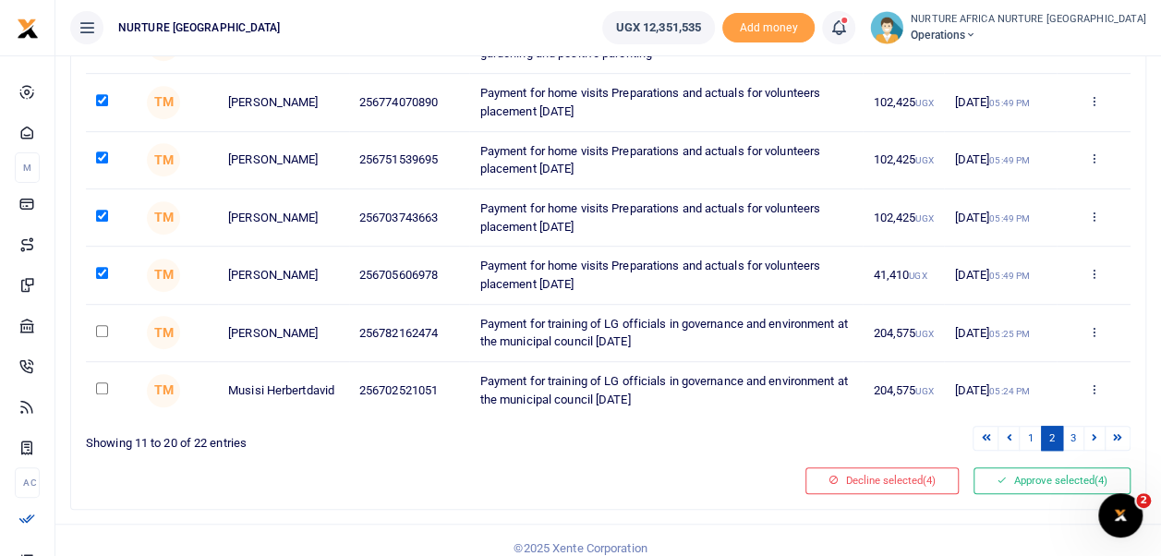
scroll to position [451, 0]
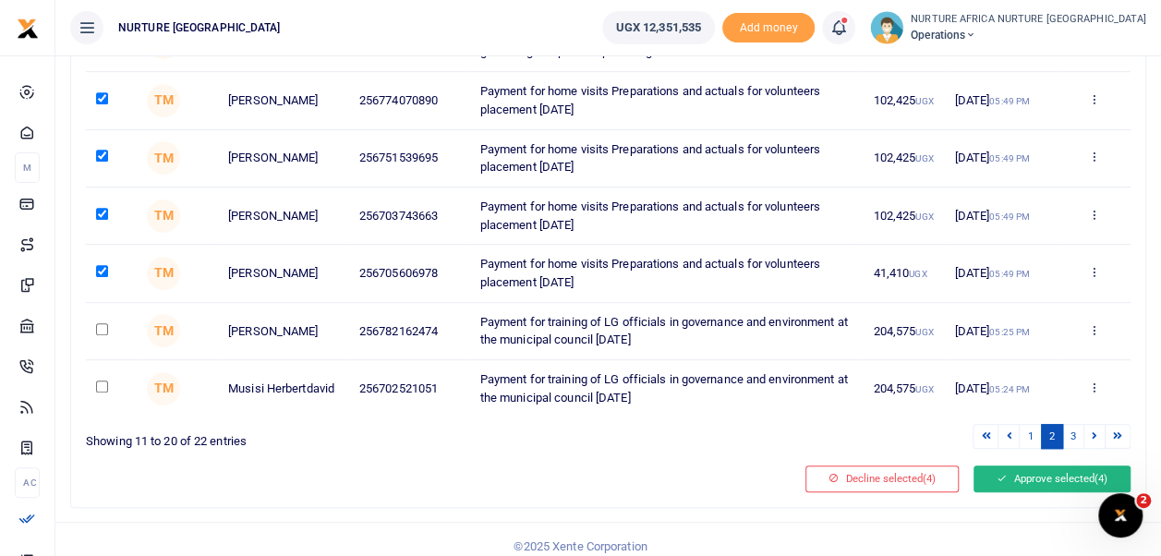
click at [1029, 472] on button "Approve selected (4)" at bounding box center [1052, 479] width 157 height 26
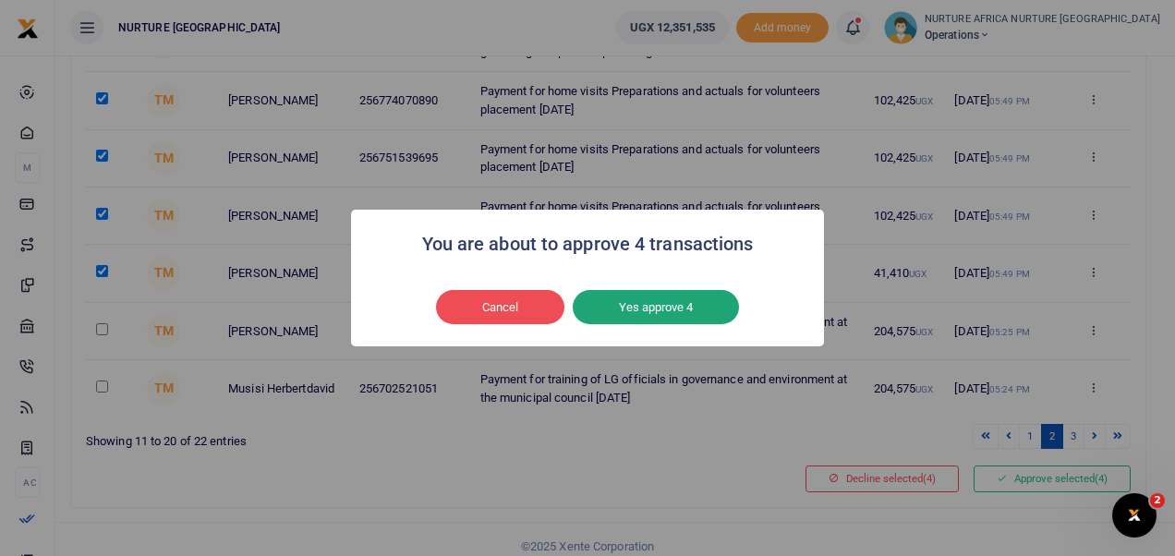
click at [669, 307] on button "Yes approve 4" at bounding box center [656, 307] width 166 height 35
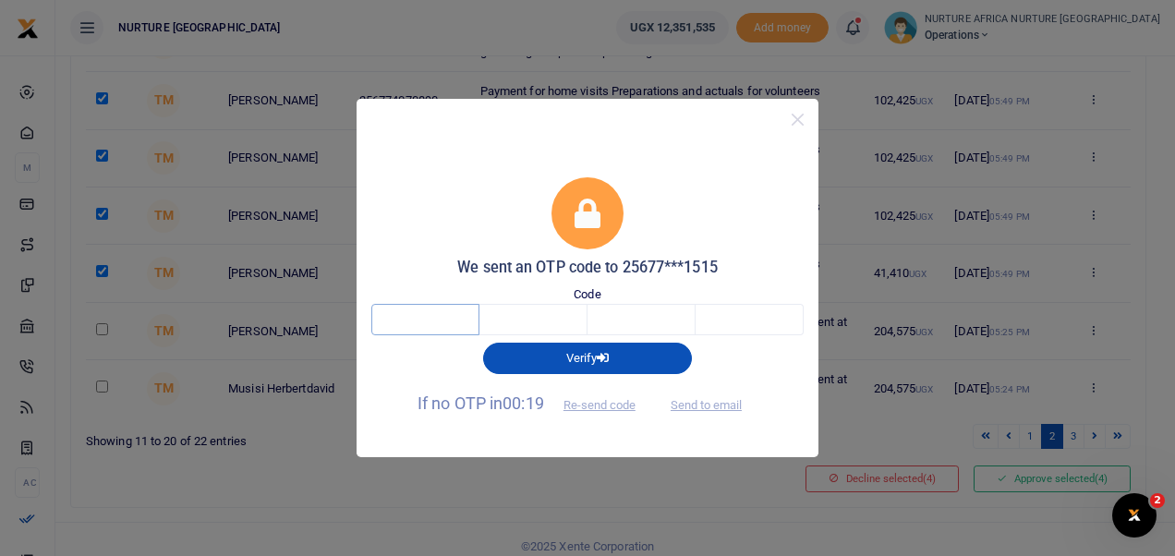
click at [424, 325] on input "text" at bounding box center [425, 319] width 108 height 31
click at [432, 323] on input "text" at bounding box center [425, 319] width 108 height 31
type input "2"
type input "8"
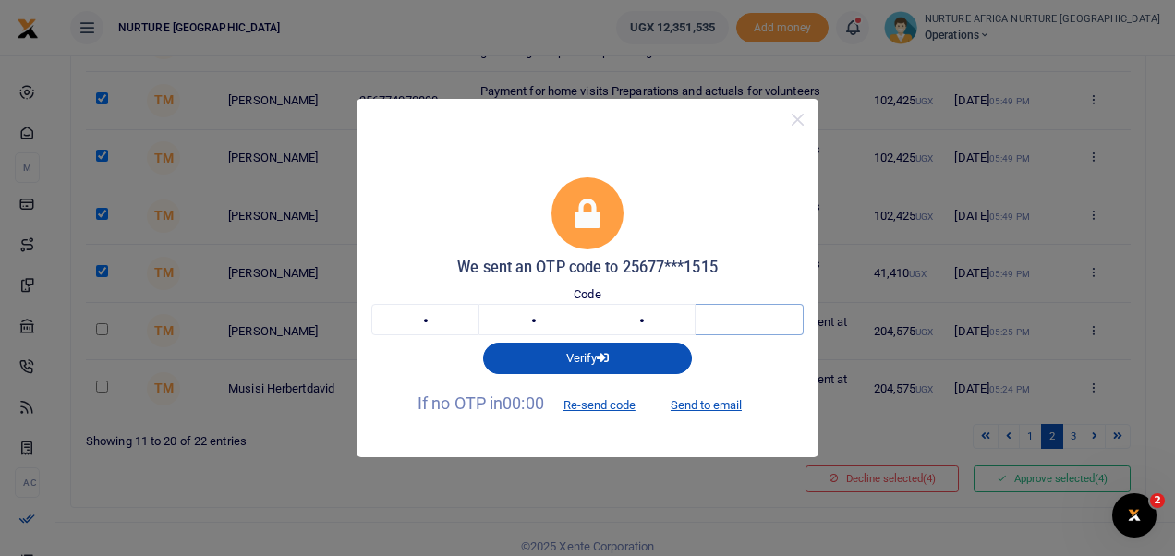
type input "6"
